Goal: Check status

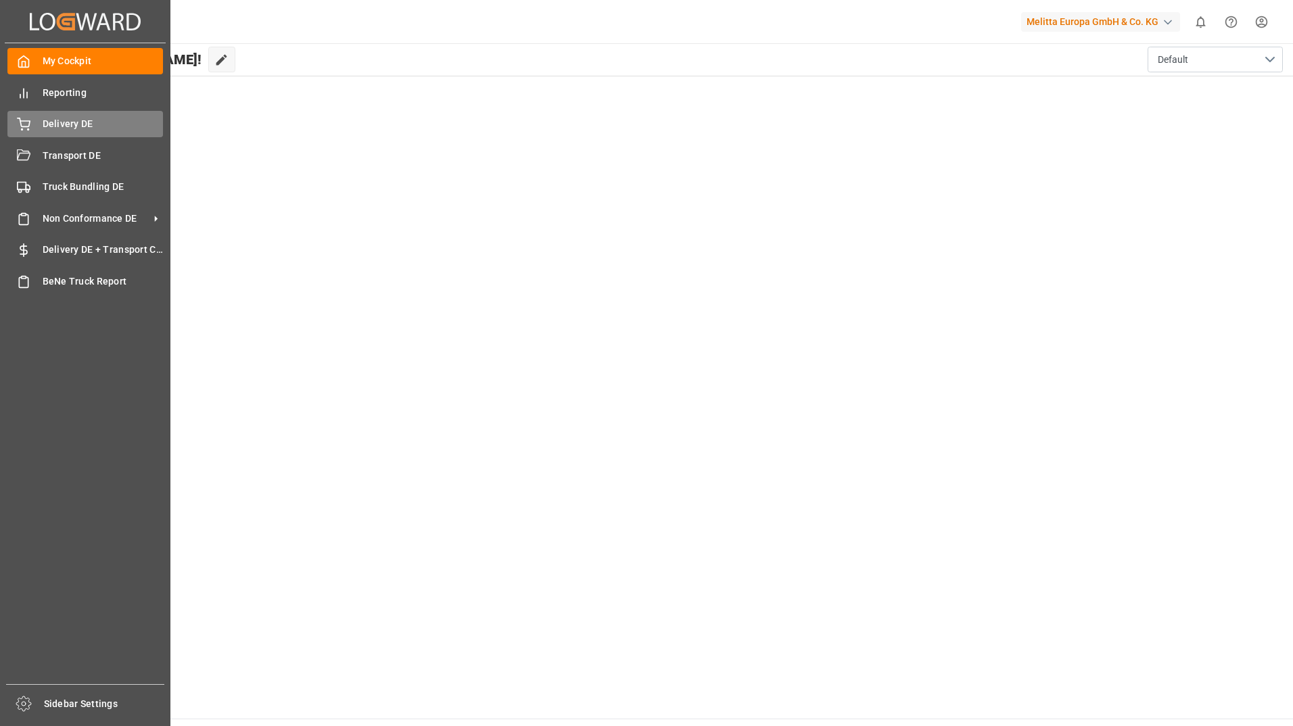
click at [37, 118] on div "Delivery DE Delivery DE" at bounding box center [85, 124] width 156 height 26
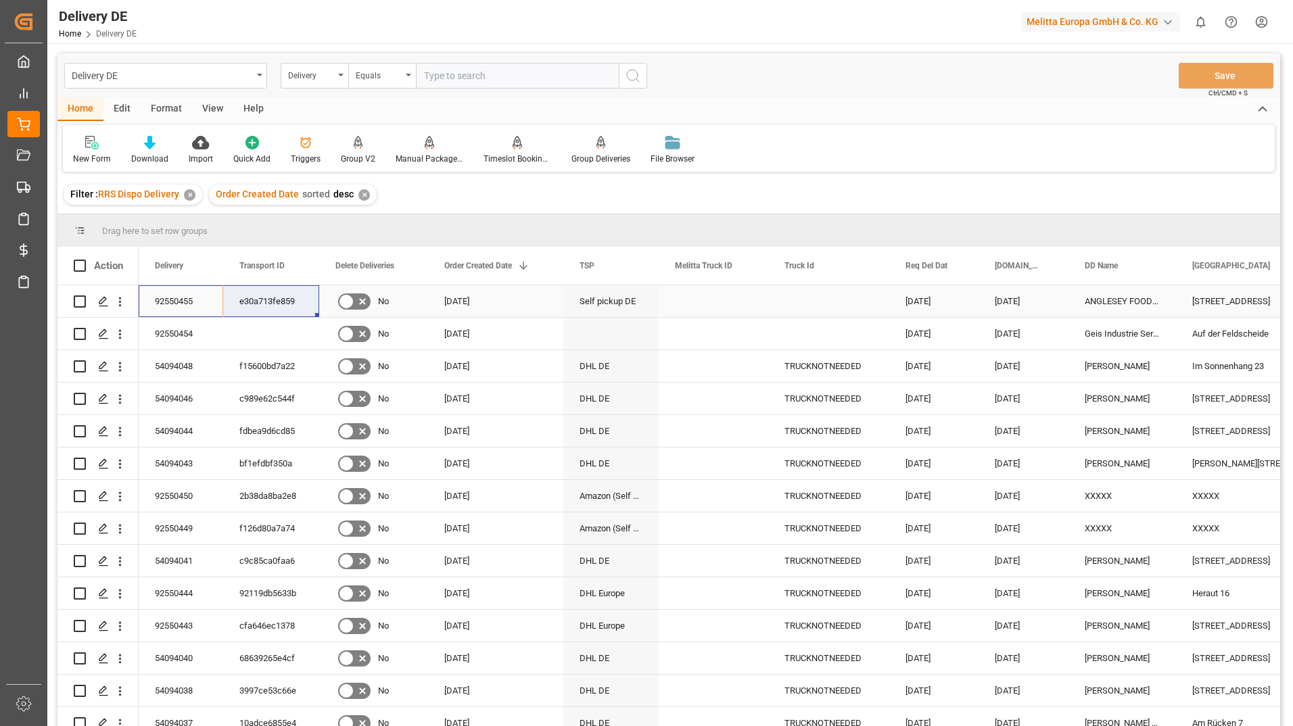
drag, startPoint x: 207, startPoint y: 297, endPoint x: 271, endPoint y: 301, distance: 63.7
